Goal: Entertainment & Leisure: Consume media (video, audio)

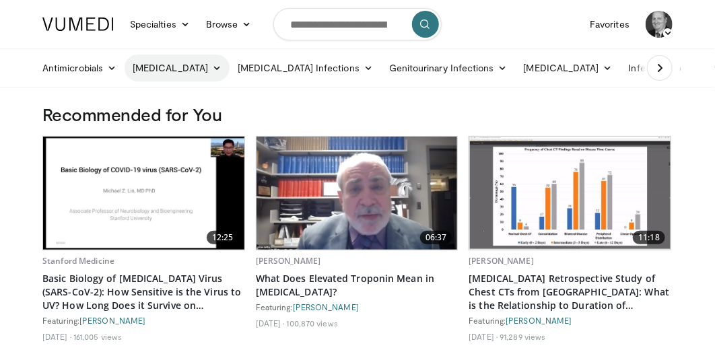
click at [212, 69] on icon at bounding box center [216, 67] width 9 height 9
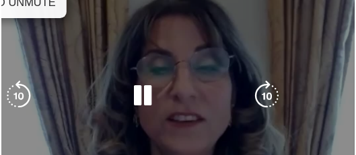
scroll to position [33, 0]
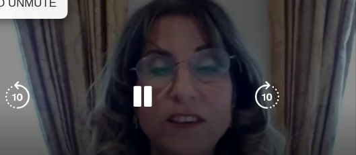
click at [223, 112] on div "Video Player" at bounding box center [178, 106] width 235 height 27
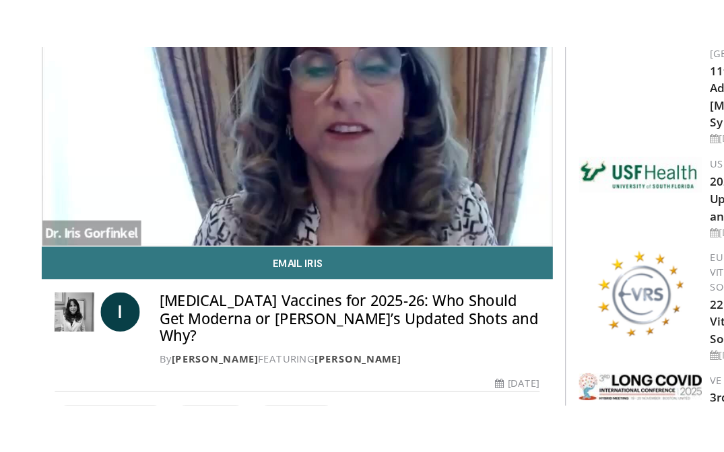
scroll to position [130, 0]
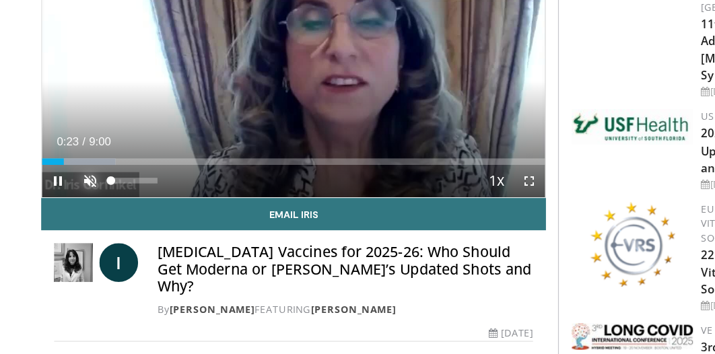
click at [71, 198] on span "Video Player" at bounding box center [75, 197] width 27 height 27
click at [442, 199] on span "Video Player" at bounding box center [440, 197] width 27 height 27
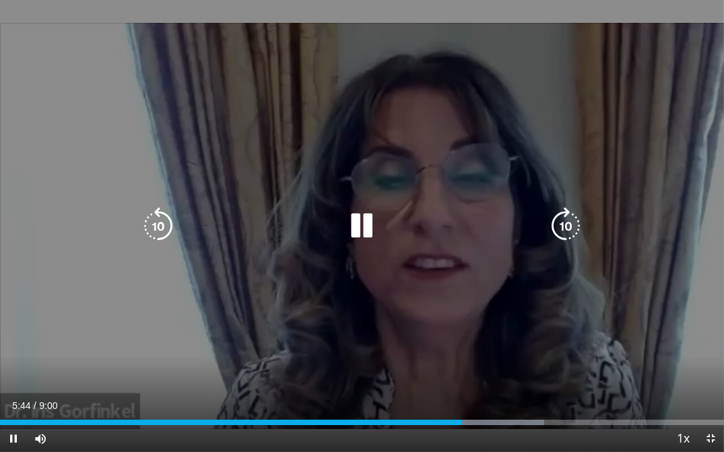
click at [151, 225] on icon "Video Player" at bounding box center [158, 226] width 38 height 38
click at [153, 227] on icon "Video Player" at bounding box center [158, 226] width 38 height 38
